Goal: Task Accomplishment & Management: Complete application form

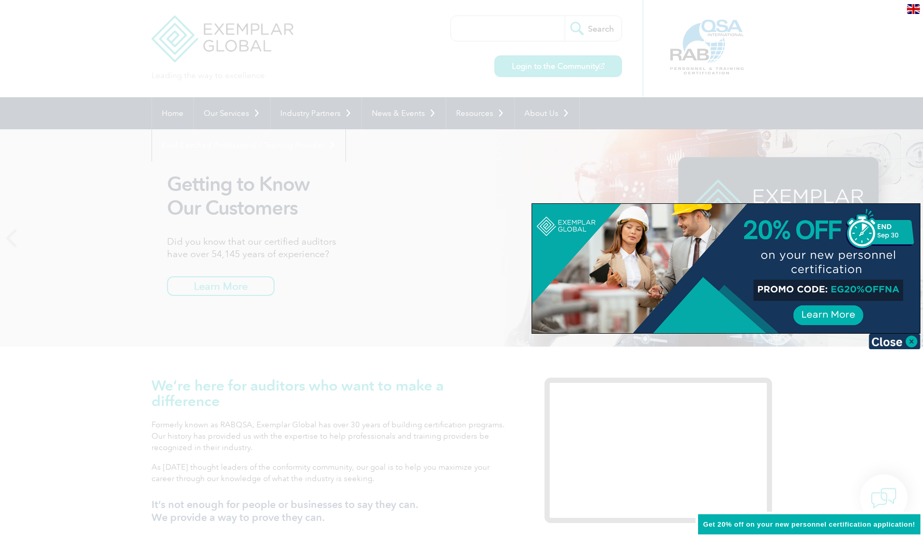
click at [817, 150] on div at bounding box center [461, 268] width 923 height 537
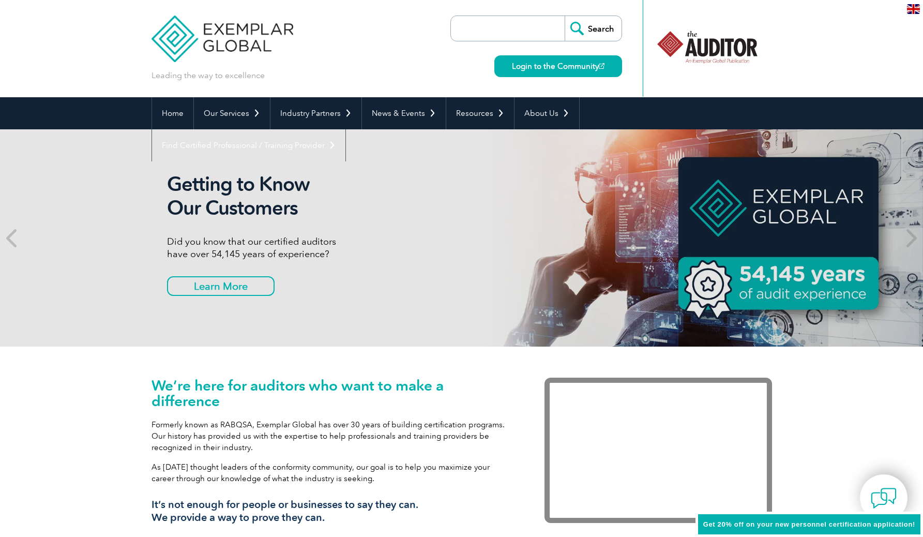
scroll to position [2, 0]
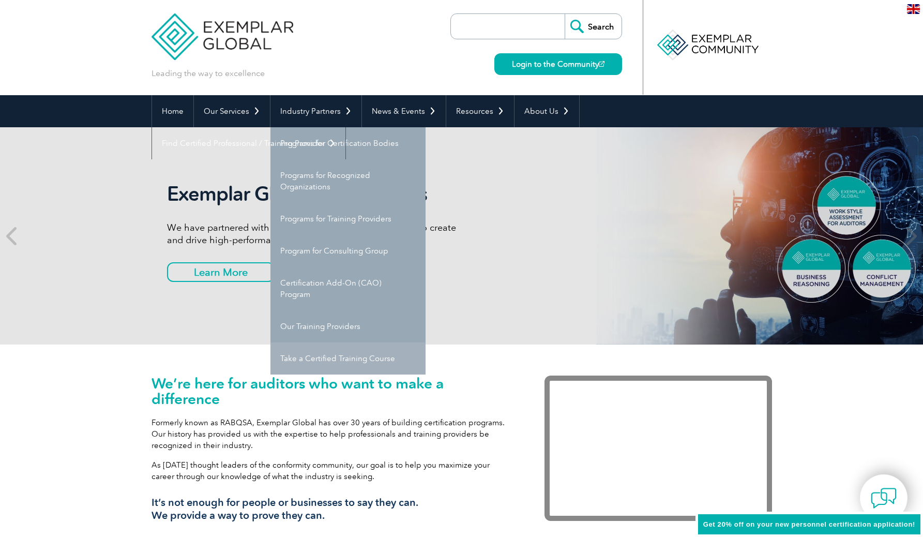
click at [375, 361] on link "Take a Certified Training Course" at bounding box center [348, 358] width 155 height 32
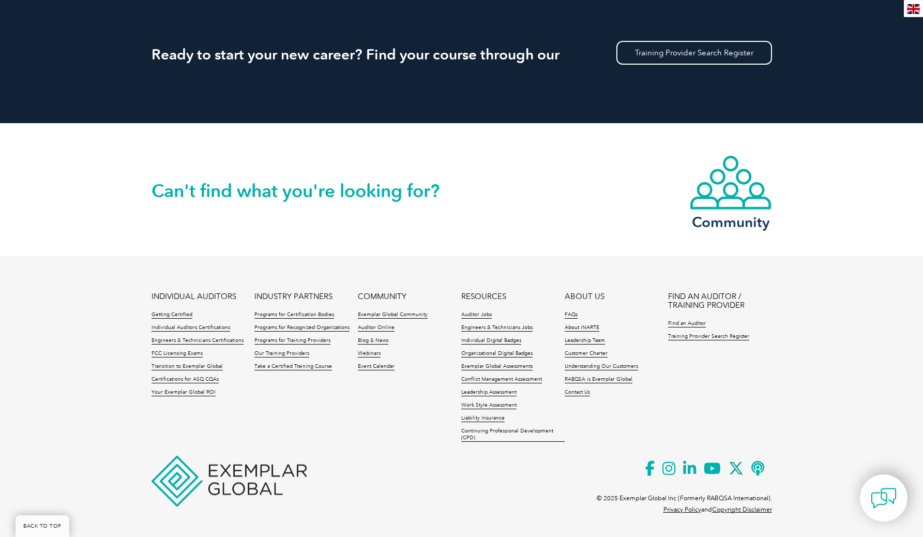
scroll to position [987, 0]
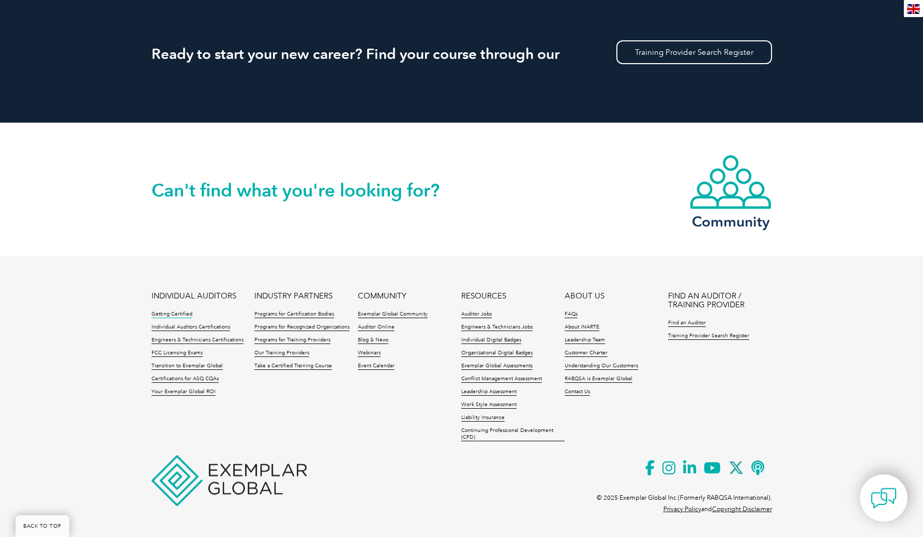
click at [177, 312] on link "Getting Certified" at bounding box center [172, 314] width 41 height 7
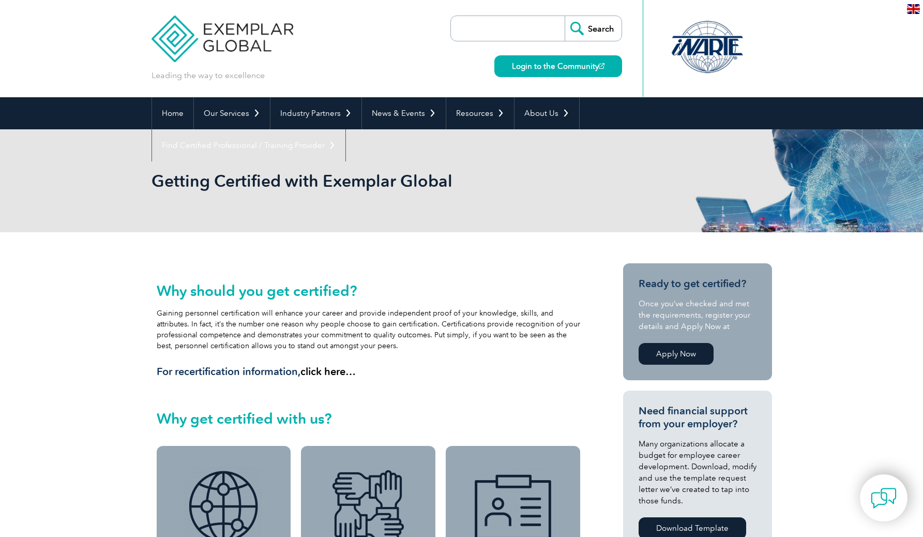
click at [681, 358] on link "Apply Now" at bounding box center [676, 354] width 75 height 22
